Goal: Download file/media

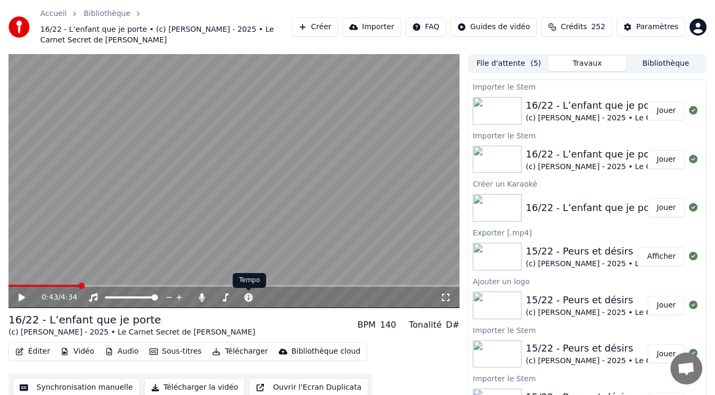
click at [123, 349] on button "Audio" at bounding box center [122, 351] width 42 height 15
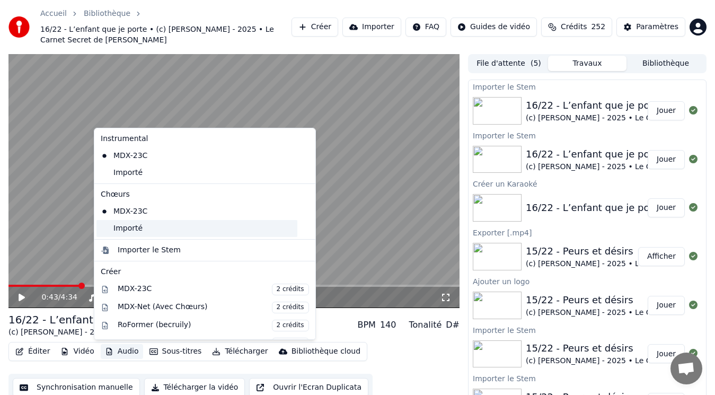
click at [144, 226] on div "Importé" at bounding box center [196, 228] width 201 height 17
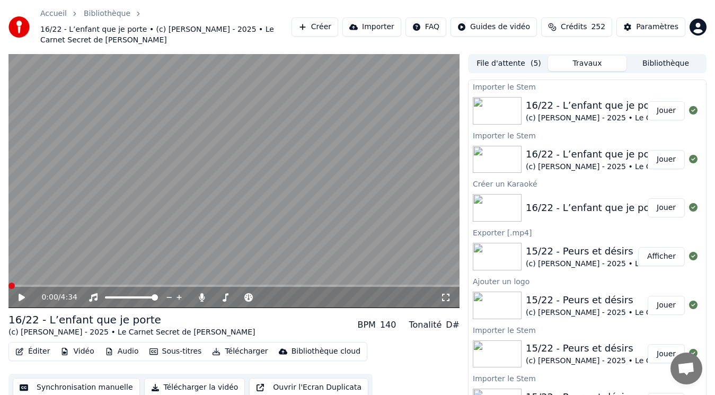
click at [109, 352] on button "Audio" at bounding box center [122, 351] width 42 height 15
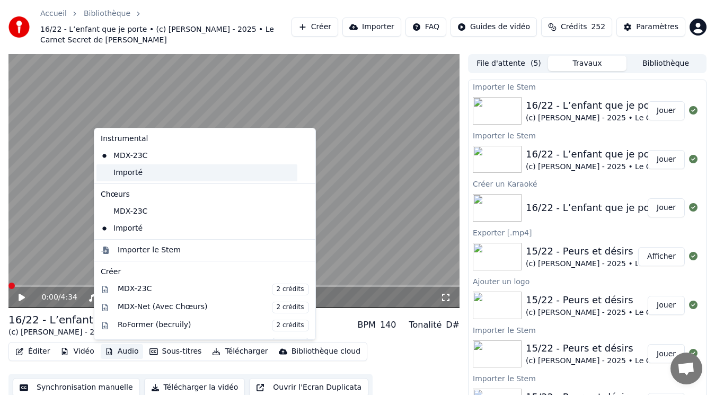
click at [143, 179] on div "Importé" at bounding box center [196, 172] width 201 height 17
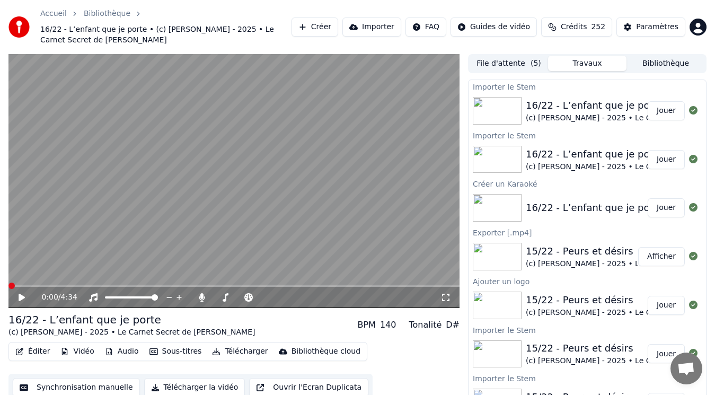
click at [74, 352] on button "Vidéo" at bounding box center [77, 351] width 42 height 15
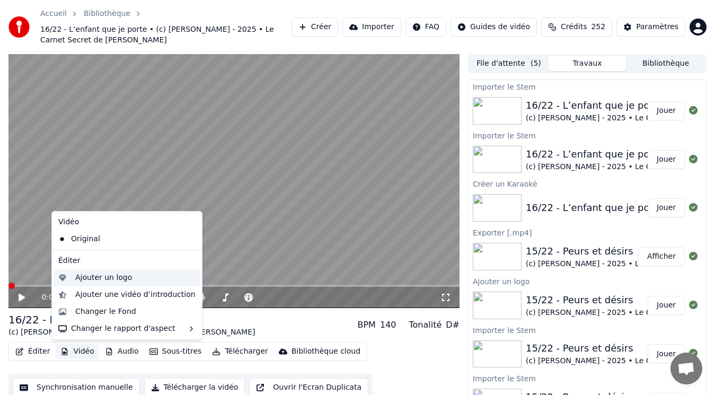
click at [94, 275] on div "Ajouter un logo" at bounding box center [103, 277] width 57 height 11
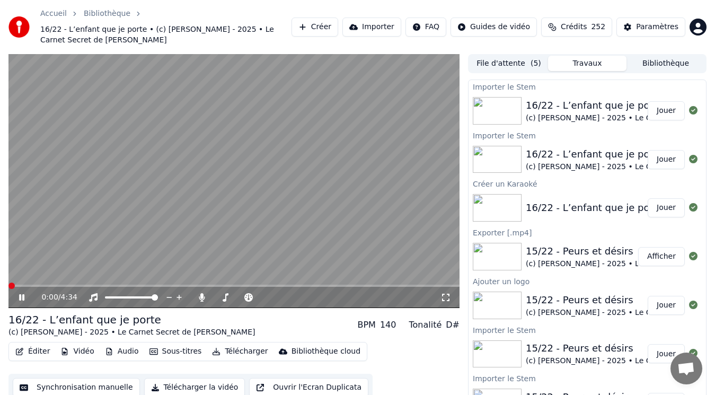
click at [170, 204] on video at bounding box center [233, 181] width 451 height 254
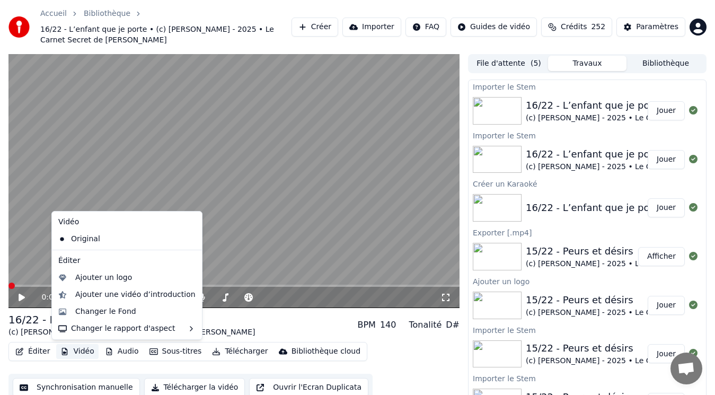
click at [81, 350] on button "Vidéo" at bounding box center [77, 351] width 42 height 15
click at [105, 281] on div "Ajouter un logo" at bounding box center [103, 277] width 57 height 11
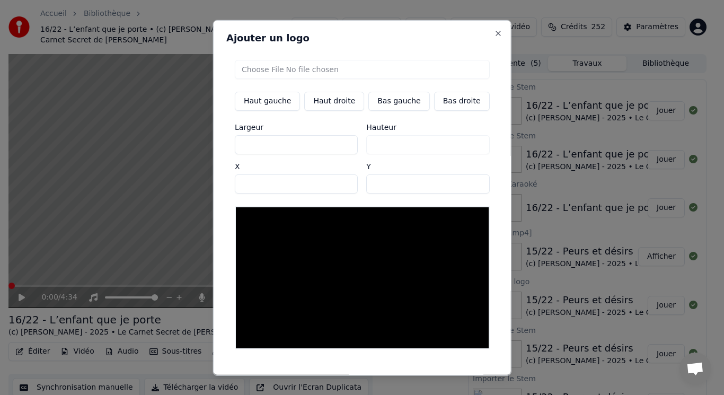
click at [292, 71] on input "file" at bounding box center [362, 68] width 255 height 19
type input "**********"
type input "***"
click at [386, 100] on button "Bas gauche" at bounding box center [398, 100] width 61 height 19
type input "***"
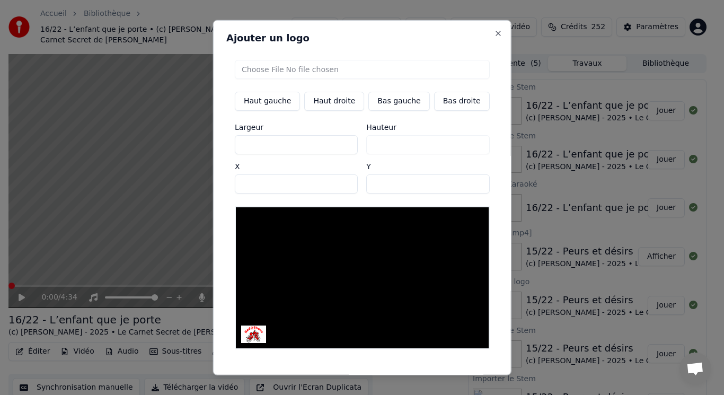
click at [447, 375] on button "Sauvegarder" at bounding box center [466, 384] width 64 height 19
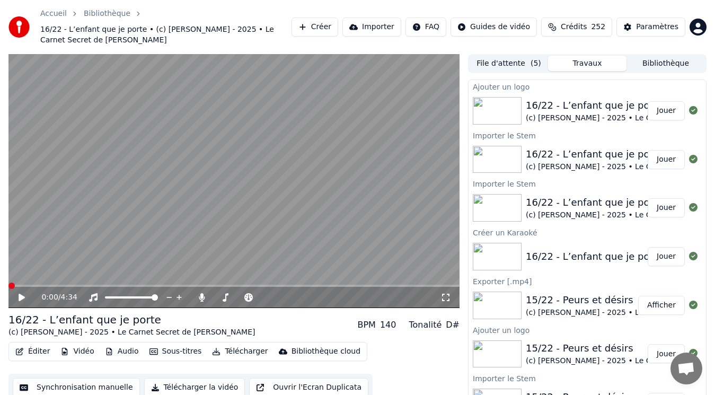
click at [117, 354] on button "Audio" at bounding box center [122, 351] width 42 height 15
click at [43, 350] on button "Éditer" at bounding box center [32, 351] width 43 height 15
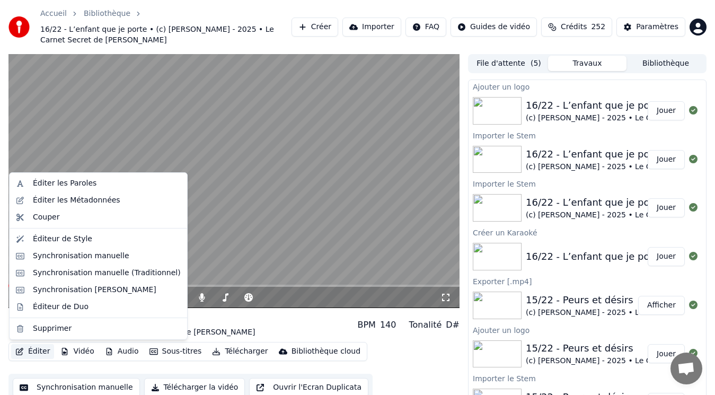
click at [43, 350] on button "Éditer" at bounding box center [32, 351] width 43 height 15
click at [77, 276] on div "Synchronisation manuelle (Traditionnel)" at bounding box center [107, 273] width 148 height 11
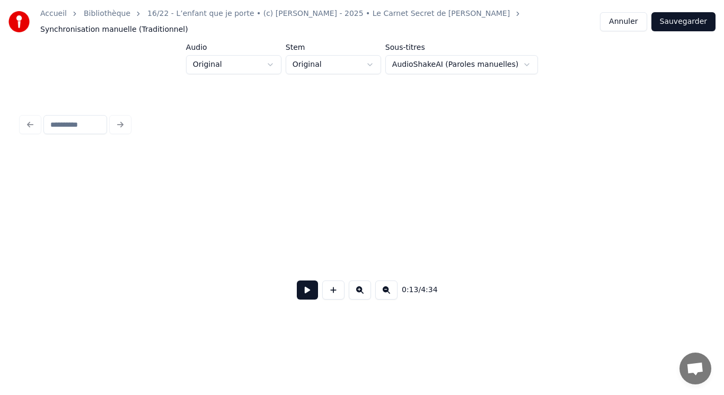
scroll to position [0, 1072]
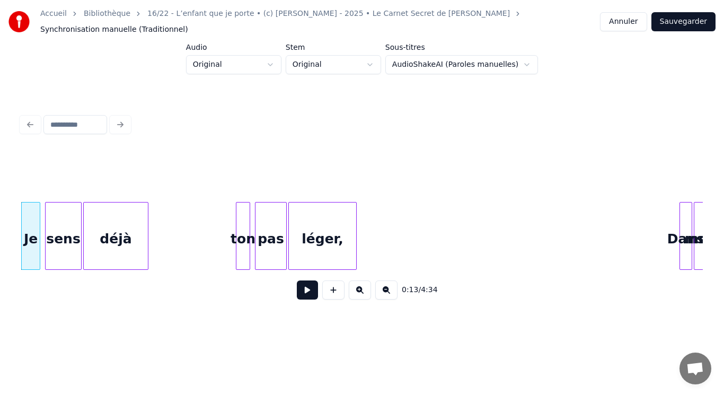
click at [389, 288] on button at bounding box center [386, 289] width 22 height 19
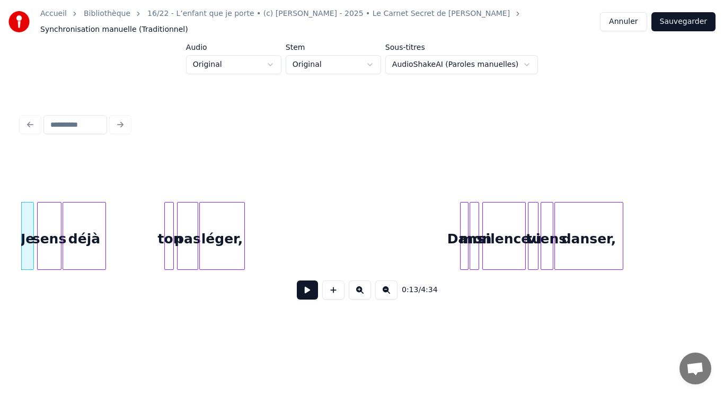
click at [389, 288] on button at bounding box center [386, 289] width 22 height 19
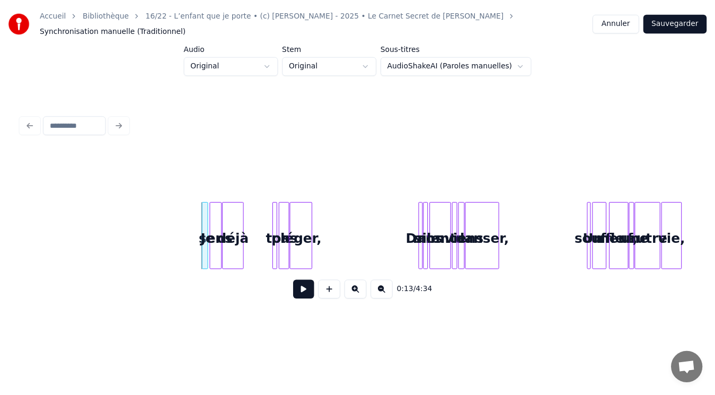
scroll to position [0, 163]
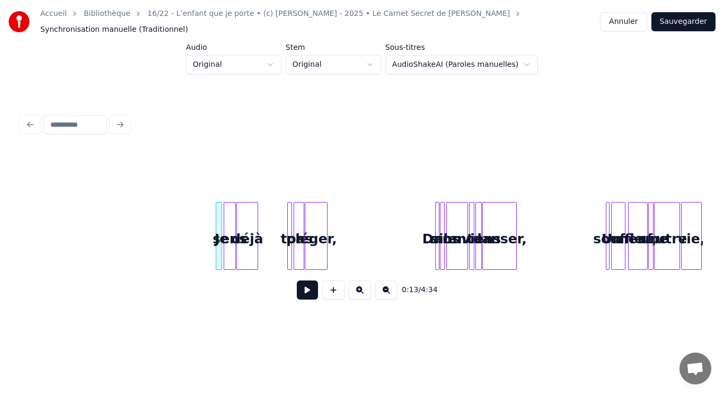
click at [618, 20] on button "Annuler" at bounding box center [623, 21] width 47 height 19
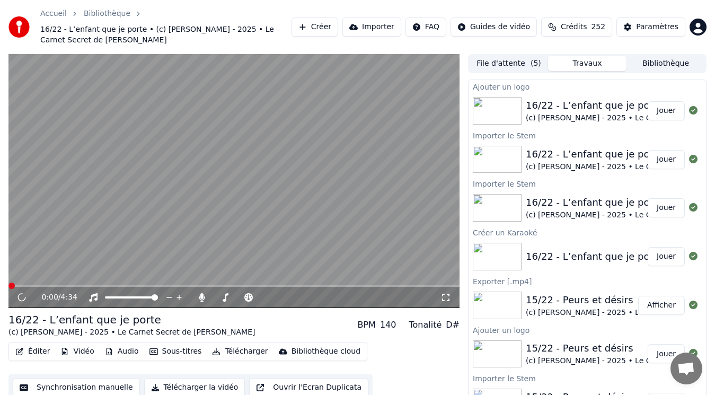
click at [671, 61] on button "Bibliothèque" at bounding box center [666, 63] width 78 height 15
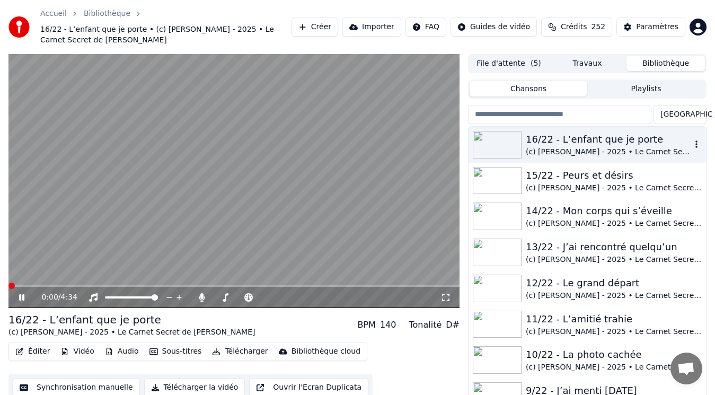
click at [584, 151] on div "(c) [PERSON_NAME] - 2025 • Le Carnet Secret de [PERSON_NAME]" at bounding box center [608, 152] width 165 height 11
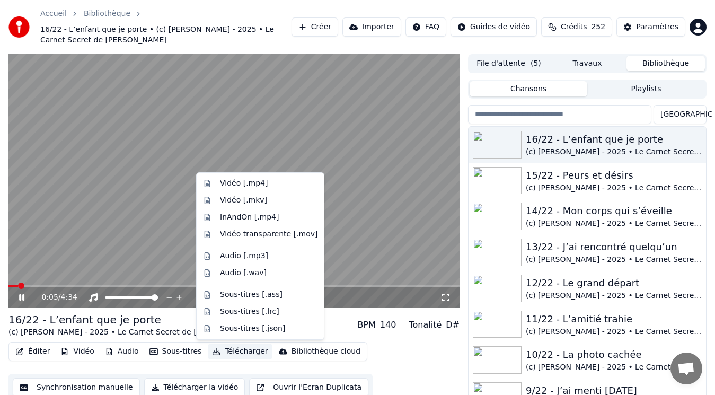
click at [244, 352] on button "Télécharger" at bounding box center [240, 351] width 64 height 15
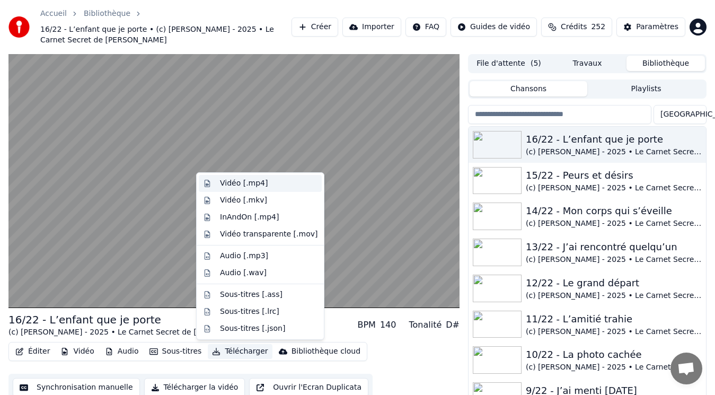
click at [260, 180] on div "Vidéo [.mp4]" at bounding box center [244, 183] width 48 height 11
